Goal: Find specific page/section: Find specific page/section

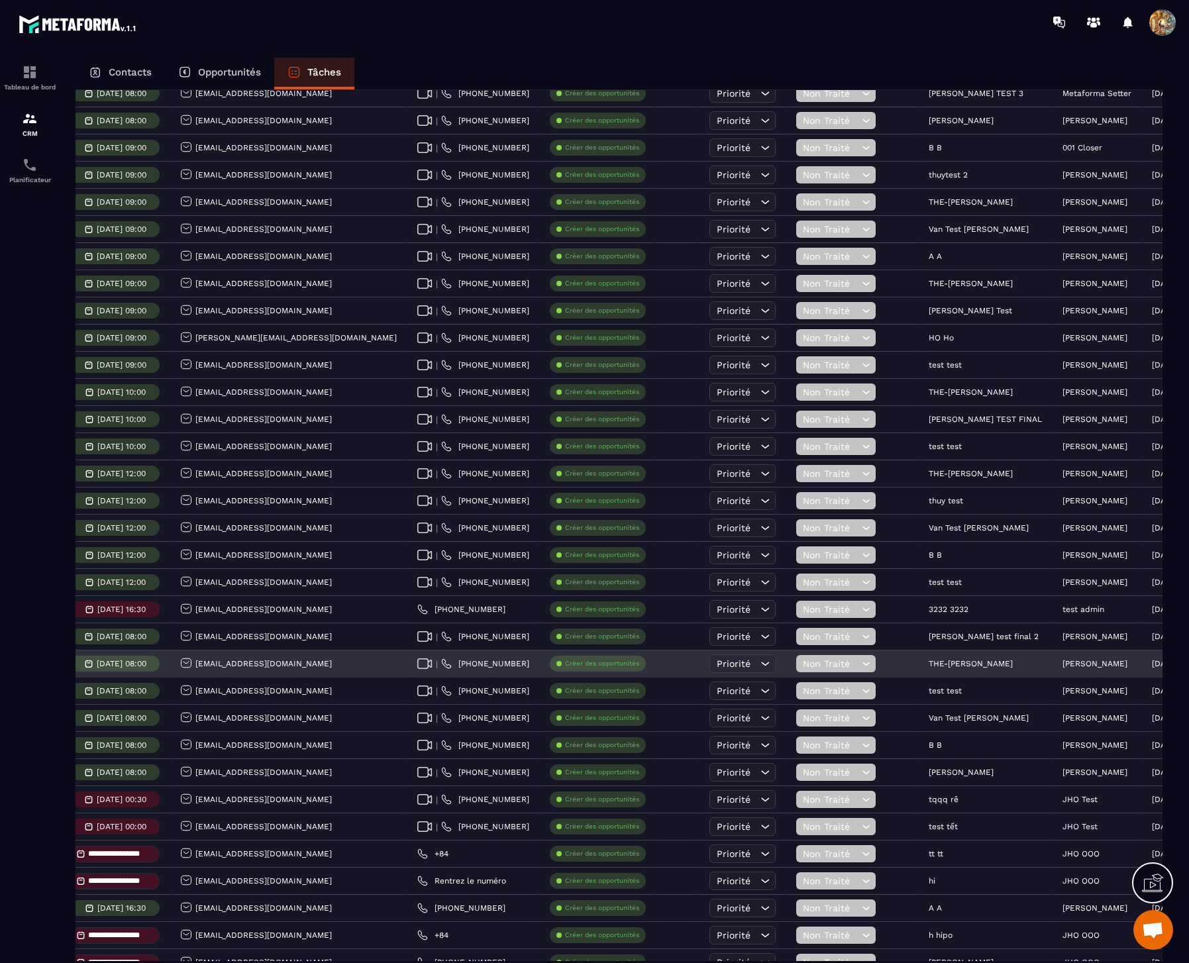
scroll to position [0, 292]
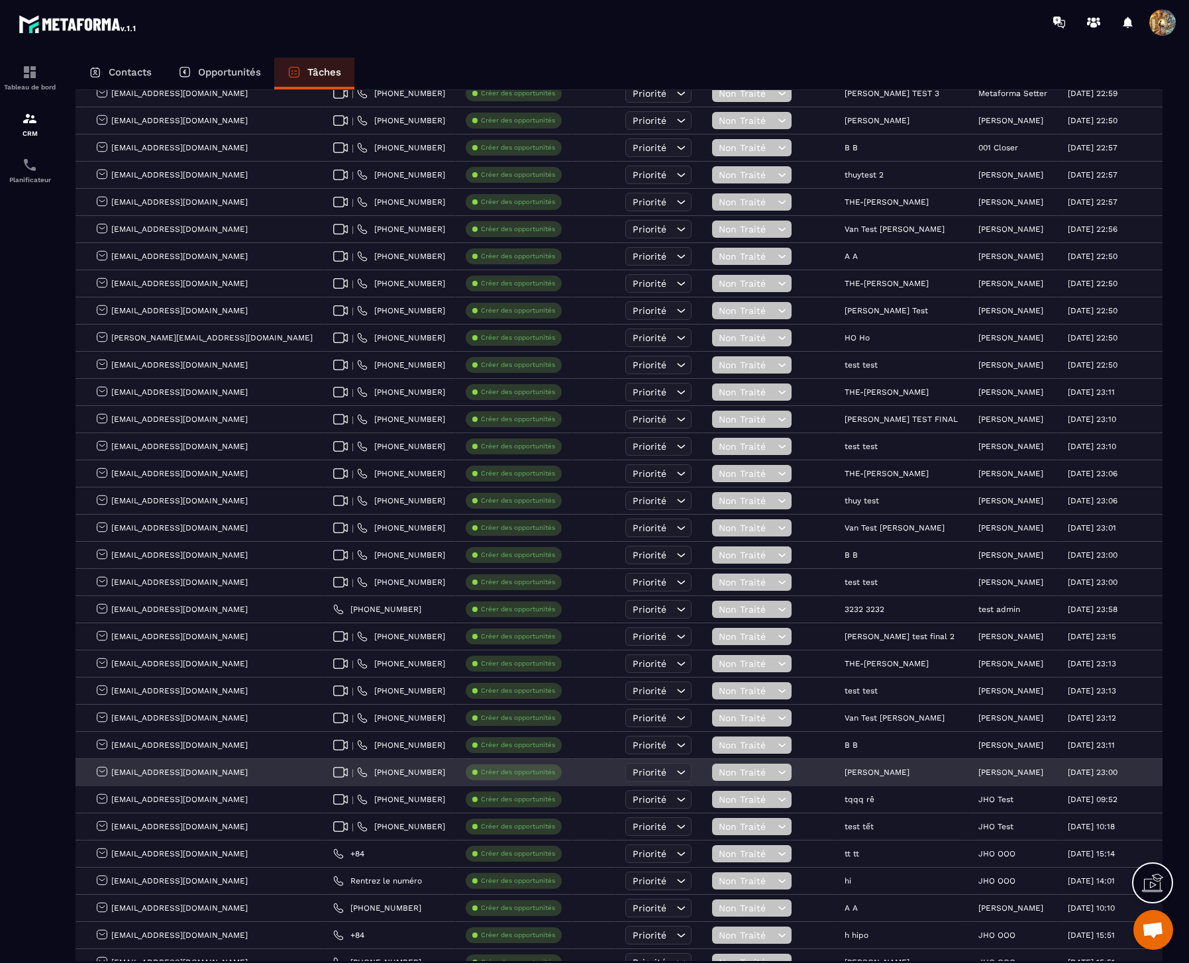
drag, startPoint x: 926, startPoint y: 635, endPoint x: 1006, endPoint y: 775, distance: 161.4
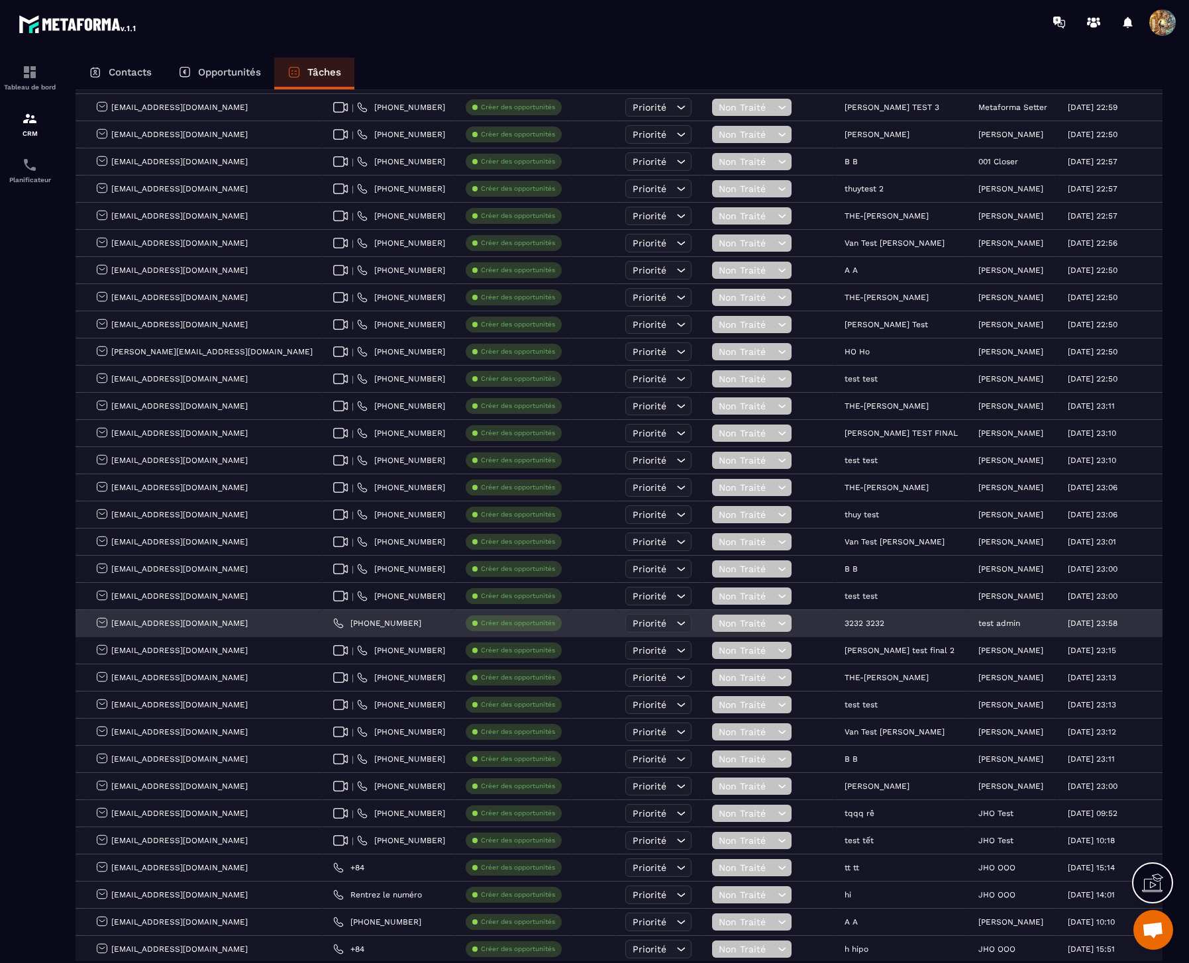
scroll to position [162, 0]
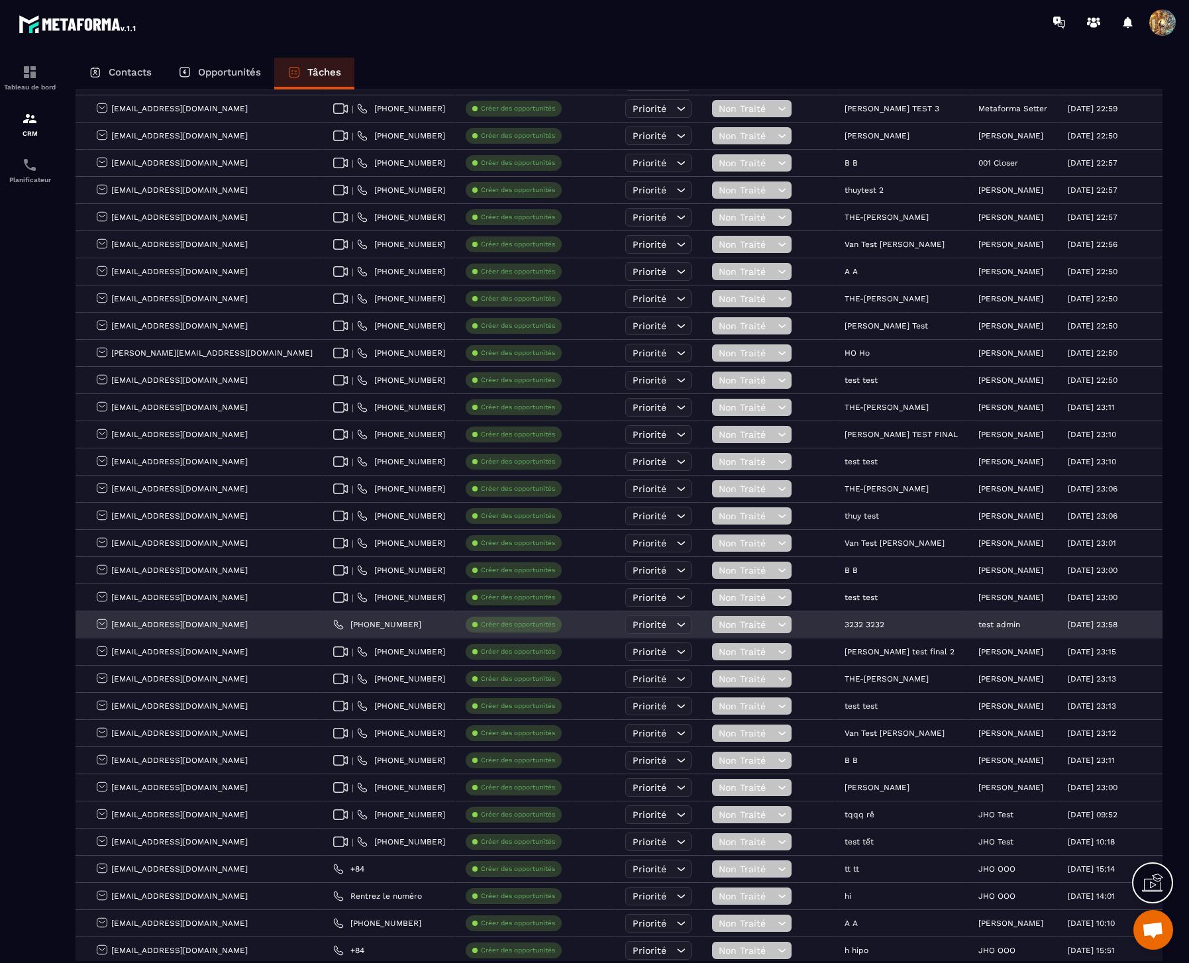
drag, startPoint x: 1007, startPoint y: 775, endPoint x: 276, endPoint y: 634, distance: 744.5
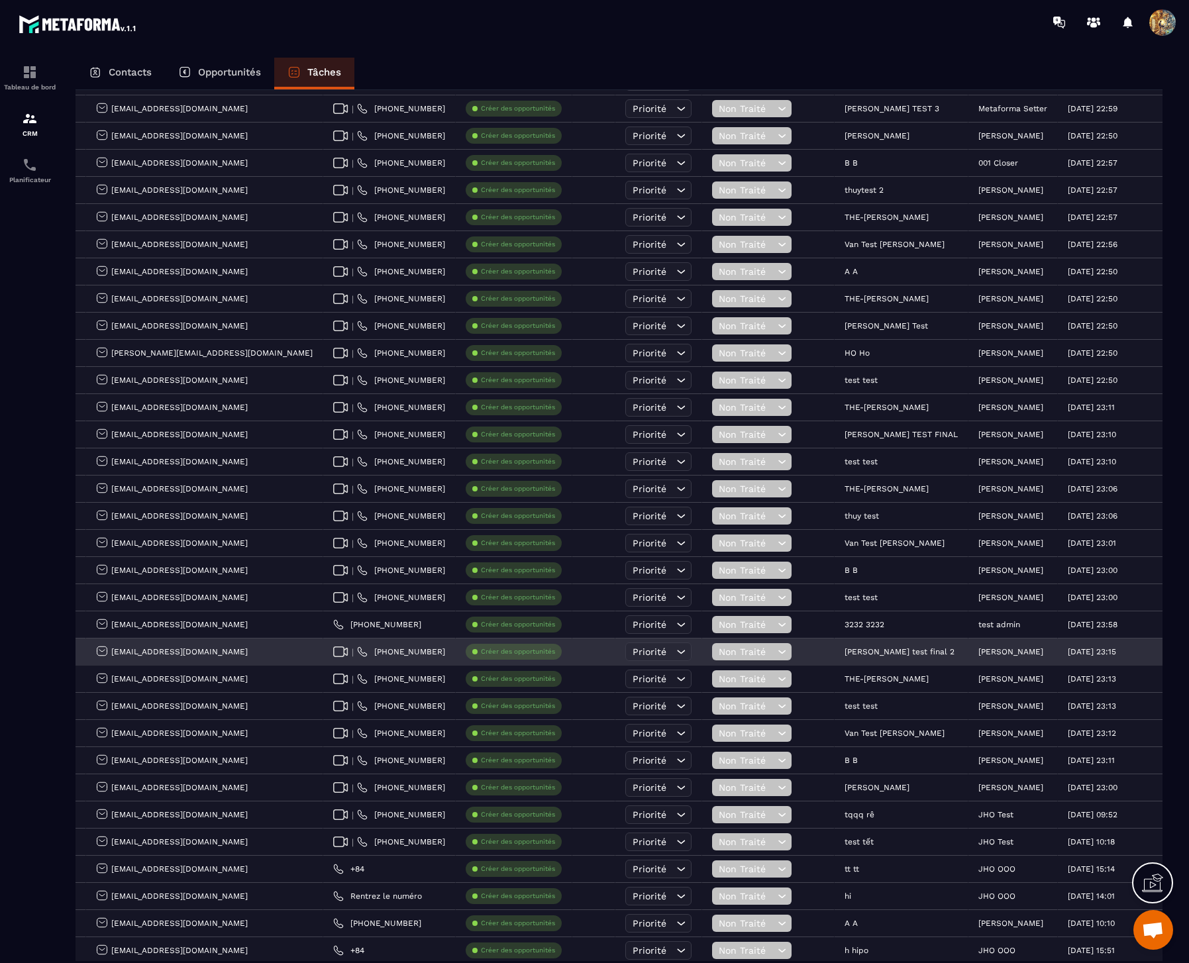
click at [968, 654] on div "[PERSON_NAME]" at bounding box center [1012, 652] width 89 height 26
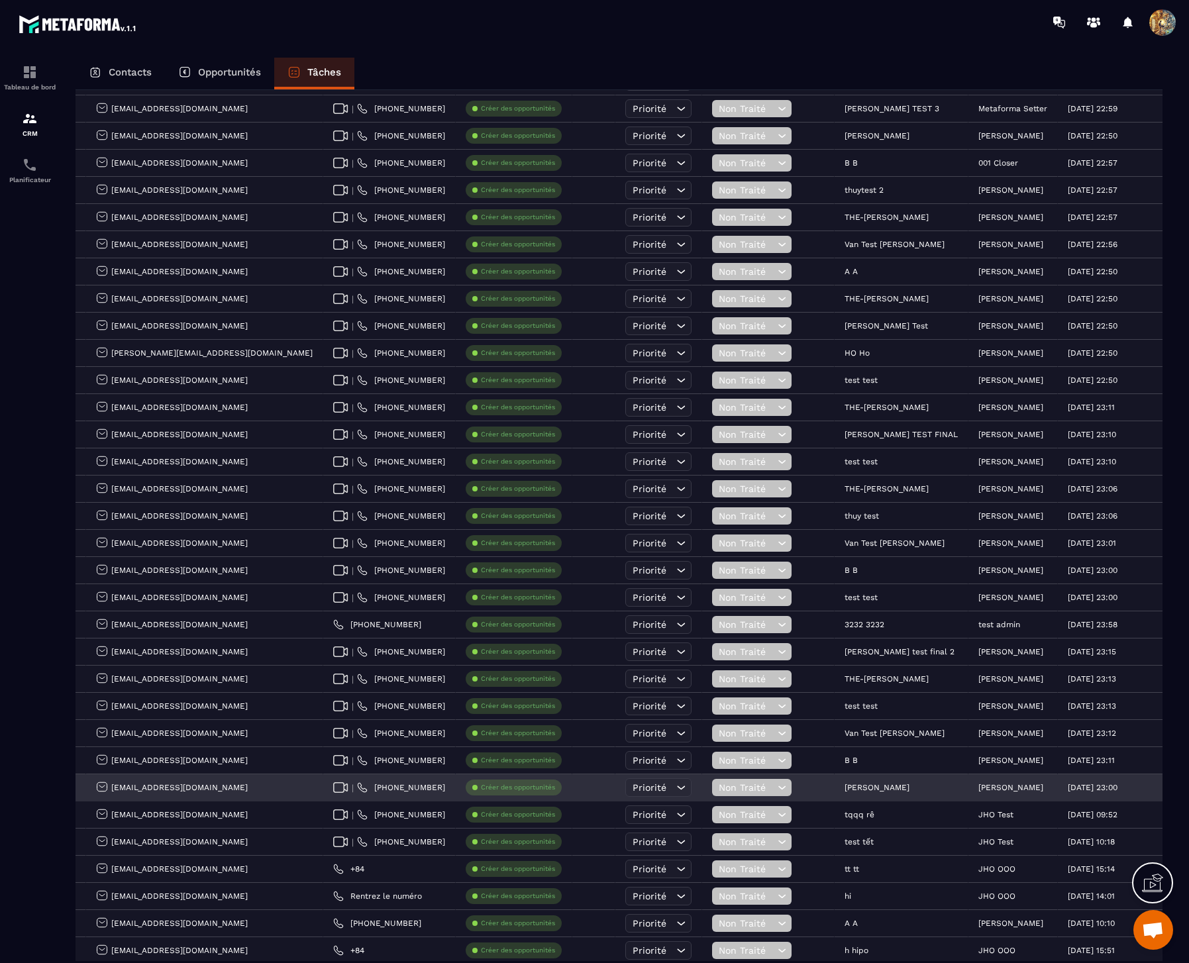
drag, startPoint x: 915, startPoint y: 652, endPoint x: 997, endPoint y: 787, distance: 158.1
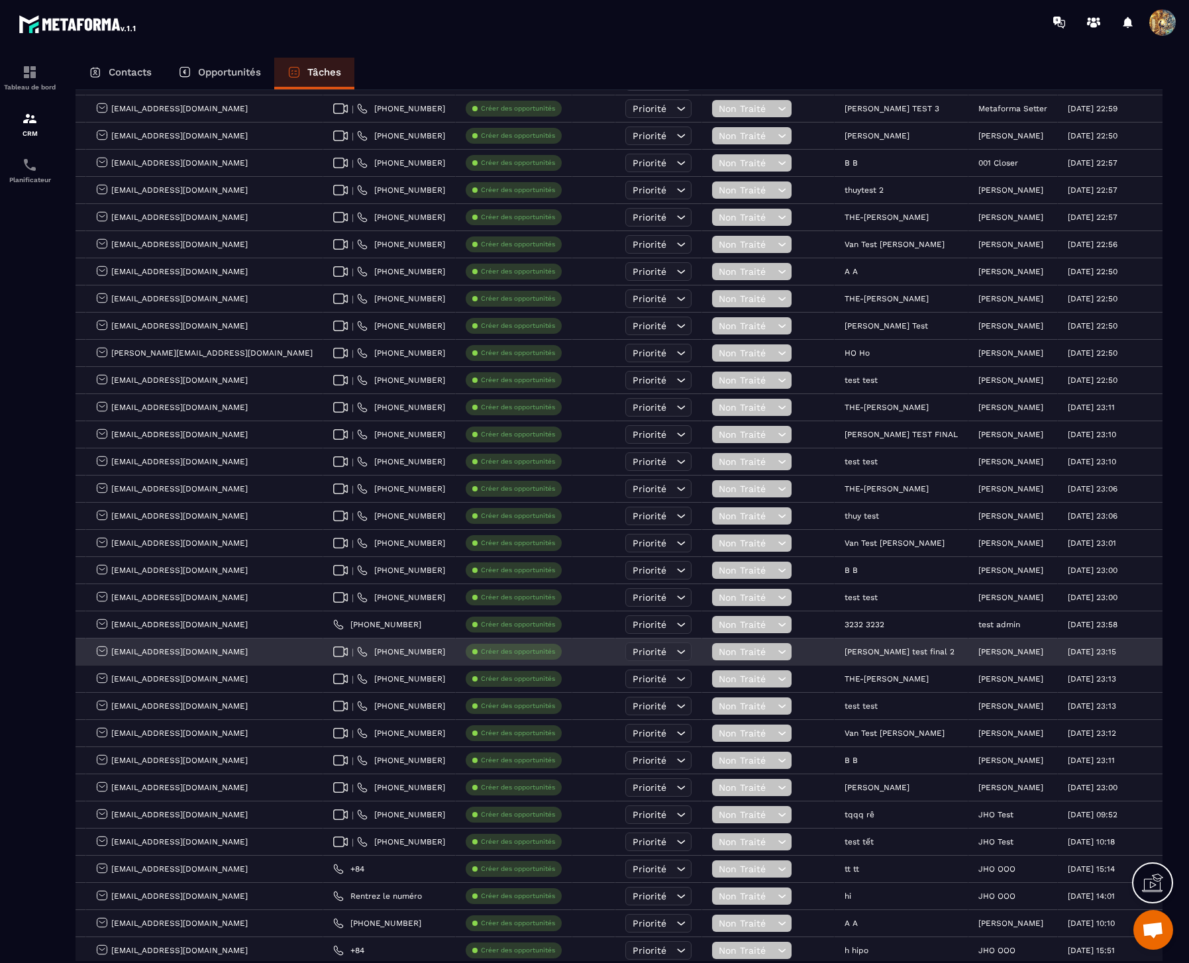
drag, startPoint x: 1008, startPoint y: 791, endPoint x: 916, endPoint y: 646, distance: 171.7
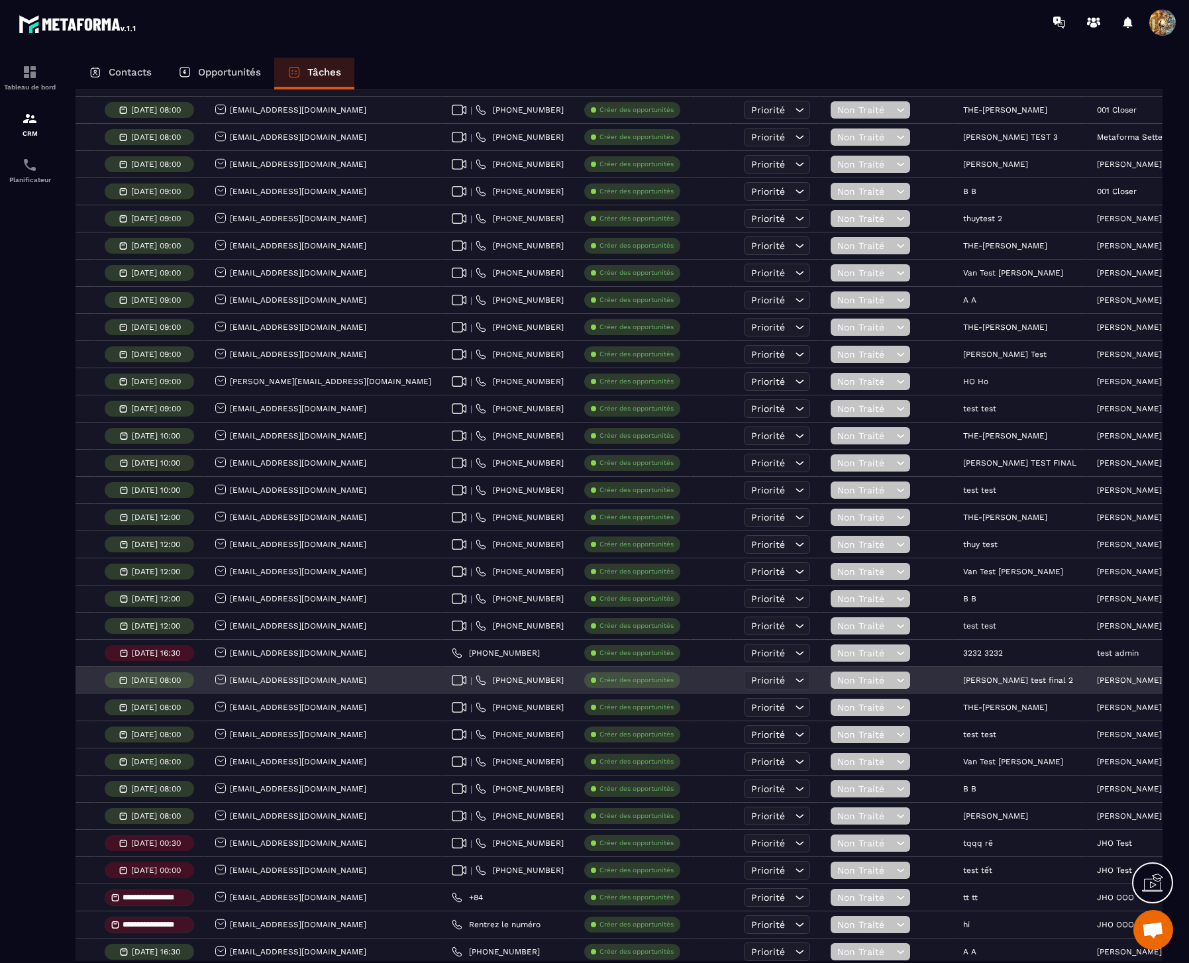
scroll to position [0, 292]
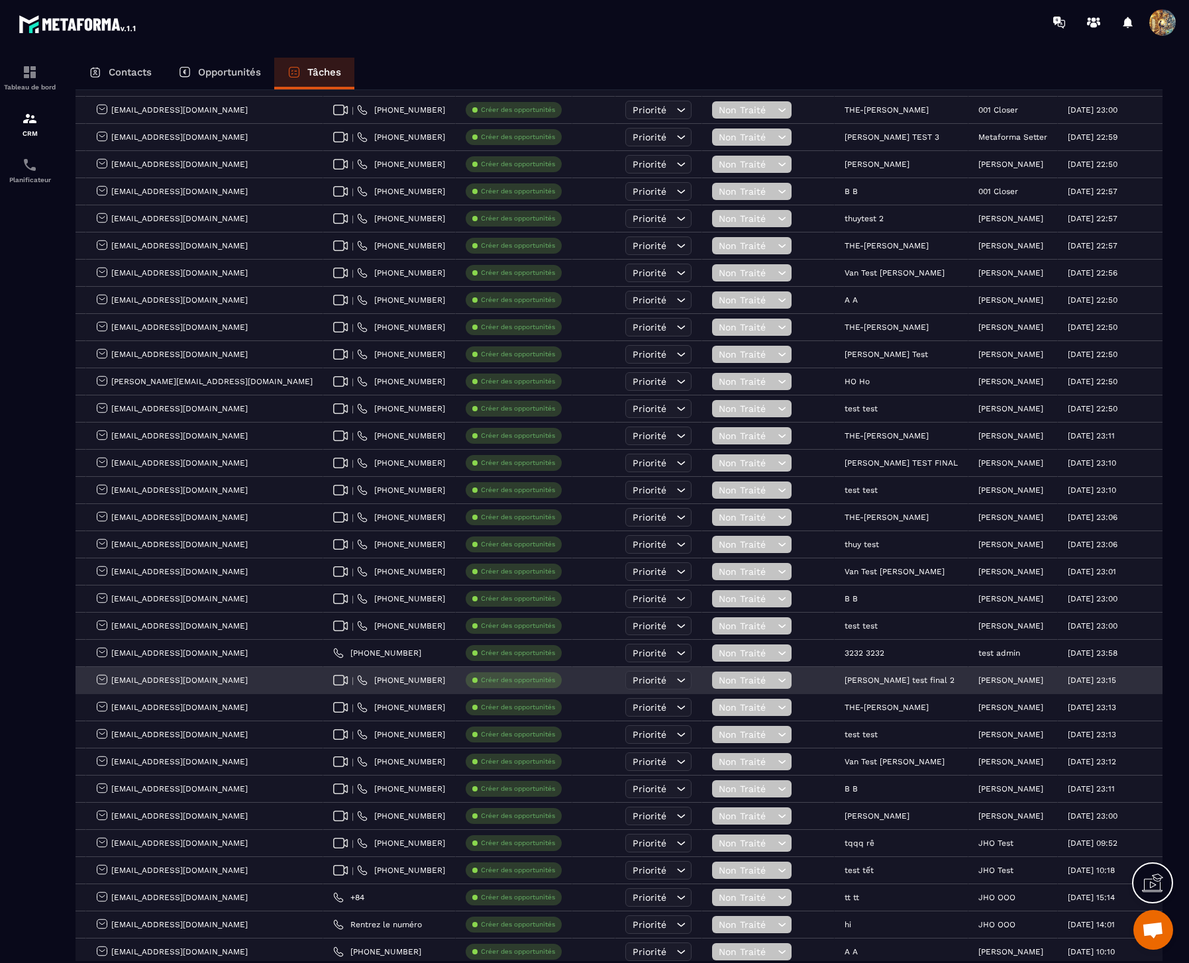
click at [968, 680] on div "[PERSON_NAME]" at bounding box center [1012, 680] width 89 height 26
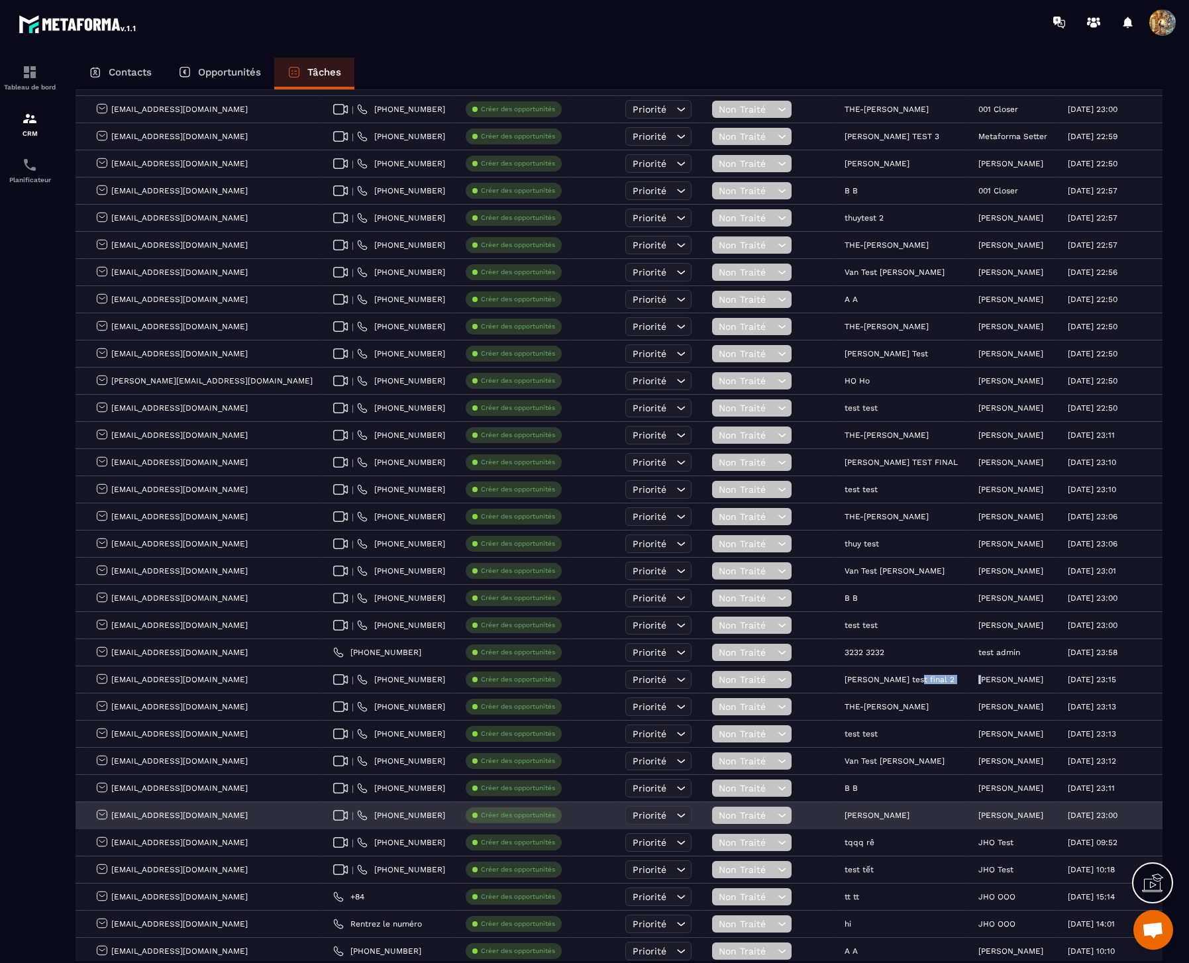
drag, startPoint x: 914, startPoint y: 677, endPoint x: 1003, endPoint y: 816, distance: 164.7
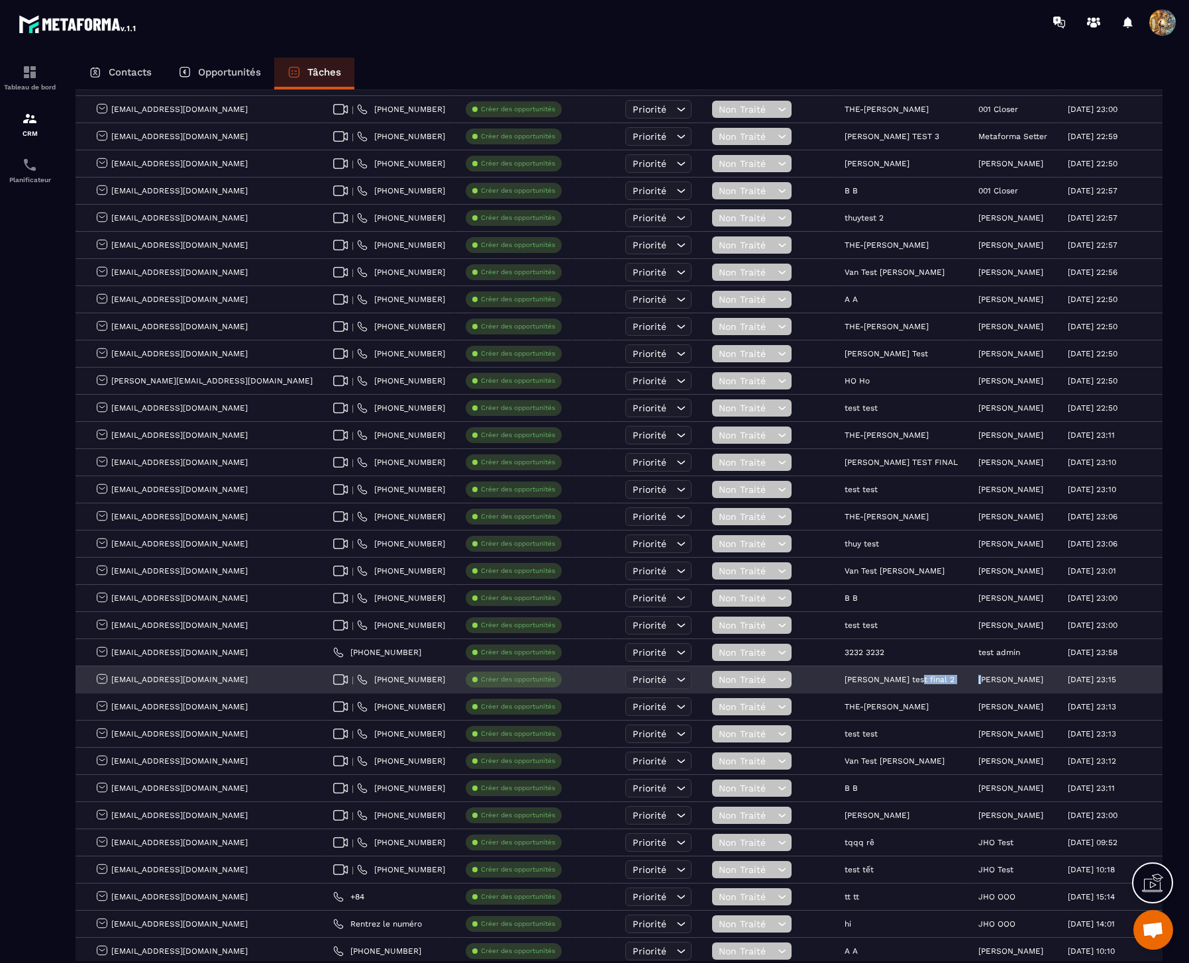
click at [906, 677] on div "[PERSON_NAME] test final 2" at bounding box center [901, 680] width 134 height 26
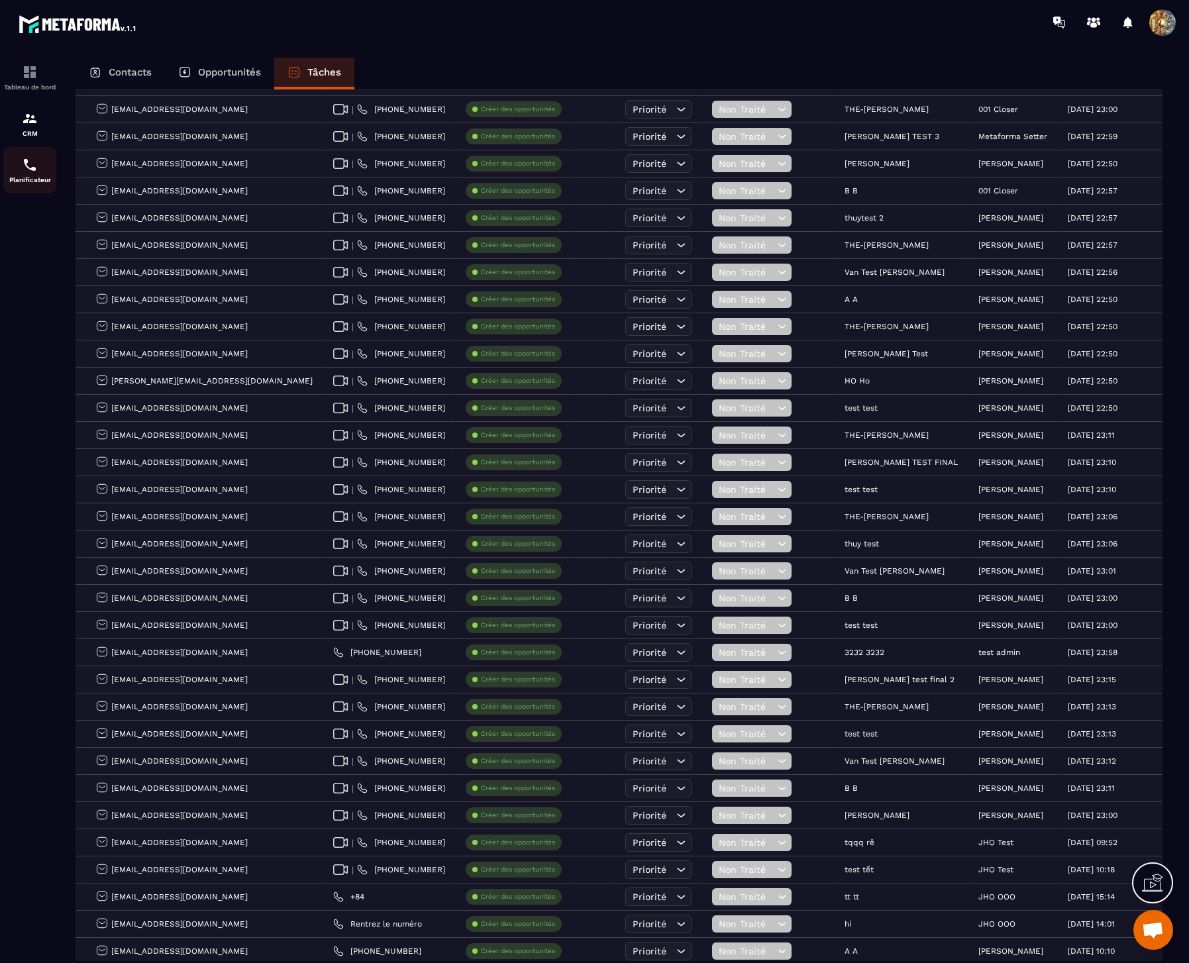
click at [30, 154] on link "Planificateur" at bounding box center [29, 170] width 53 height 46
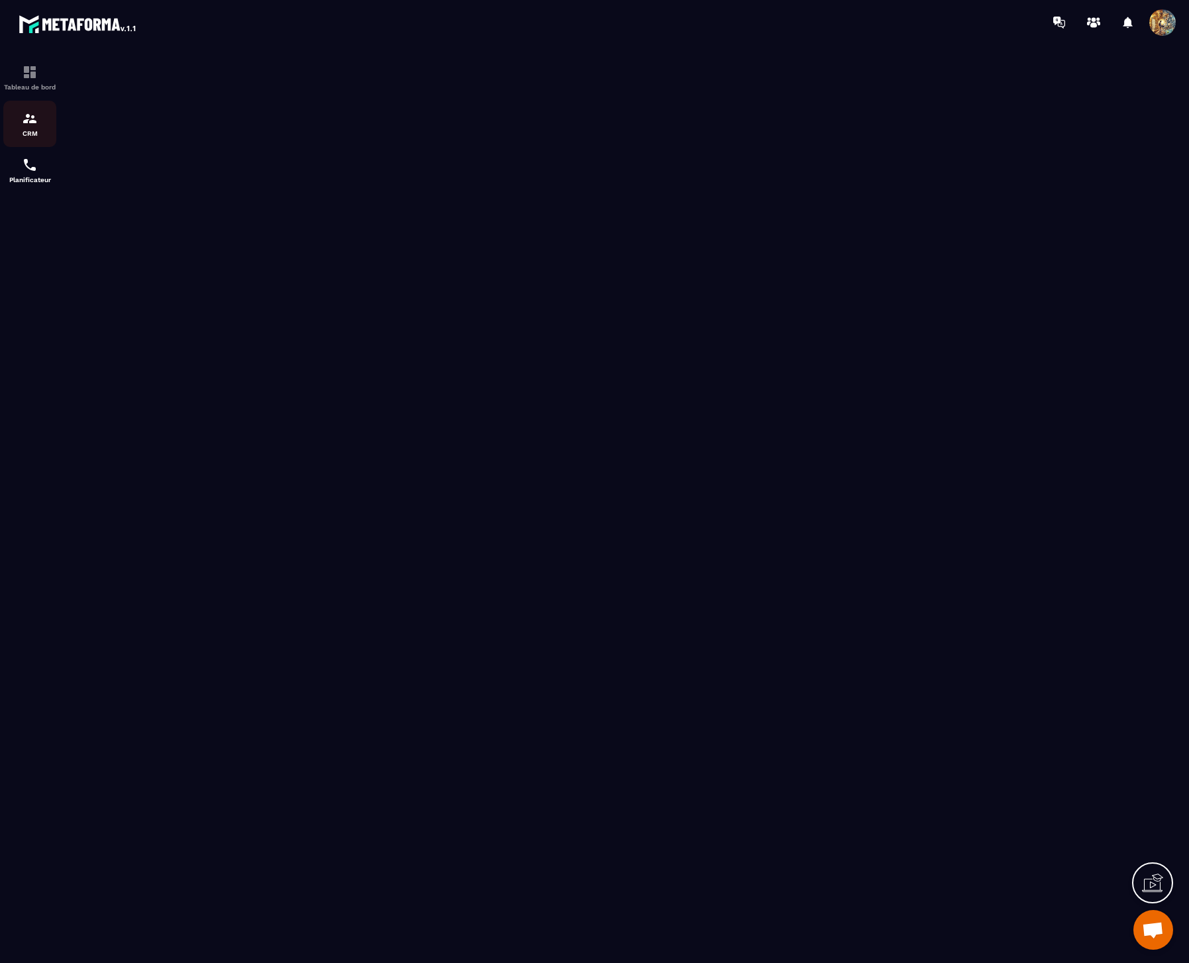
click at [35, 116] on img at bounding box center [30, 119] width 16 height 16
